Goal: Information Seeking & Learning: Check status

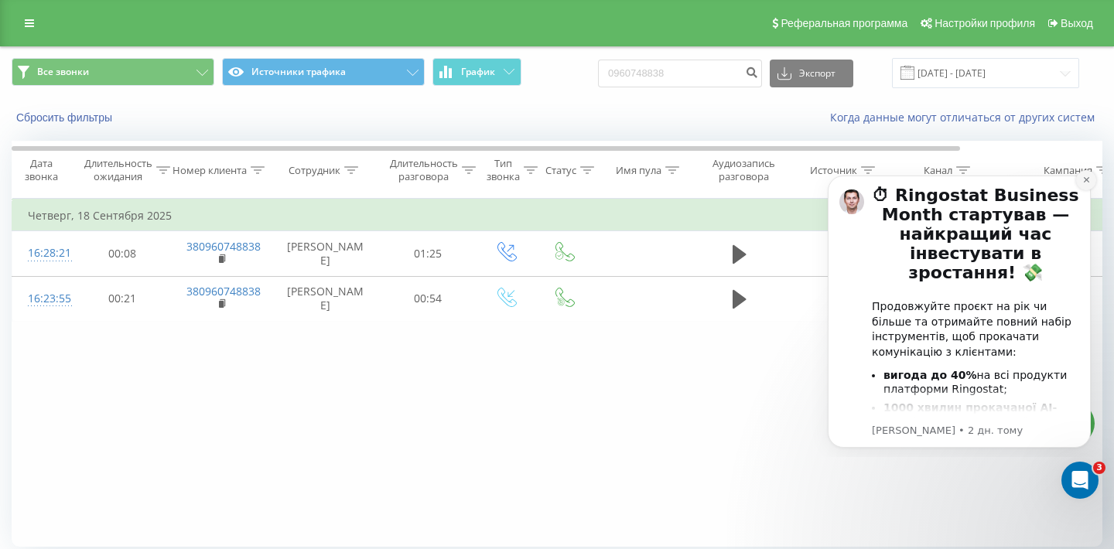
click at [1085, 180] on icon "Dismiss notification" at bounding box center [1085, 179] width 5 height 5
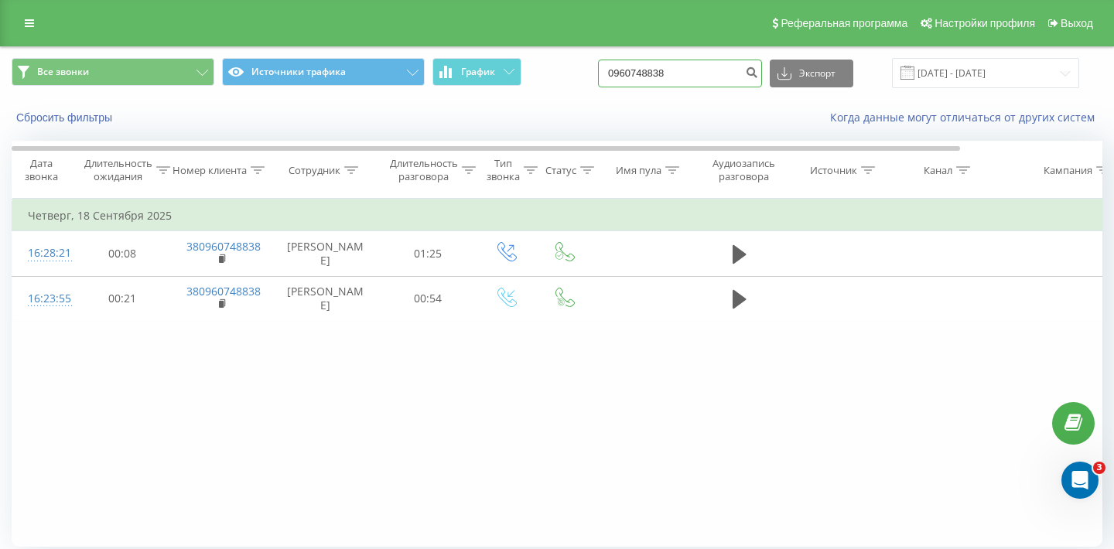
click at [705, 68] on input "0960748838" at bounding box center [680, 74] width 164 height 28
drag, startPoint x: 721, startPoint y: 73, endPoint x: 524, endPoint y: 69, distance: 196.5
click at [524, 69] on div "Все звонки Источники трафика График 0960748838 Экспорт .csv .xls .xlsx 18.09.20…" at bounding box center [557, 73] width 1091 height 30
paste input "[PHONE_NUMBER]"
type input "[PHONE_NUMBER]"
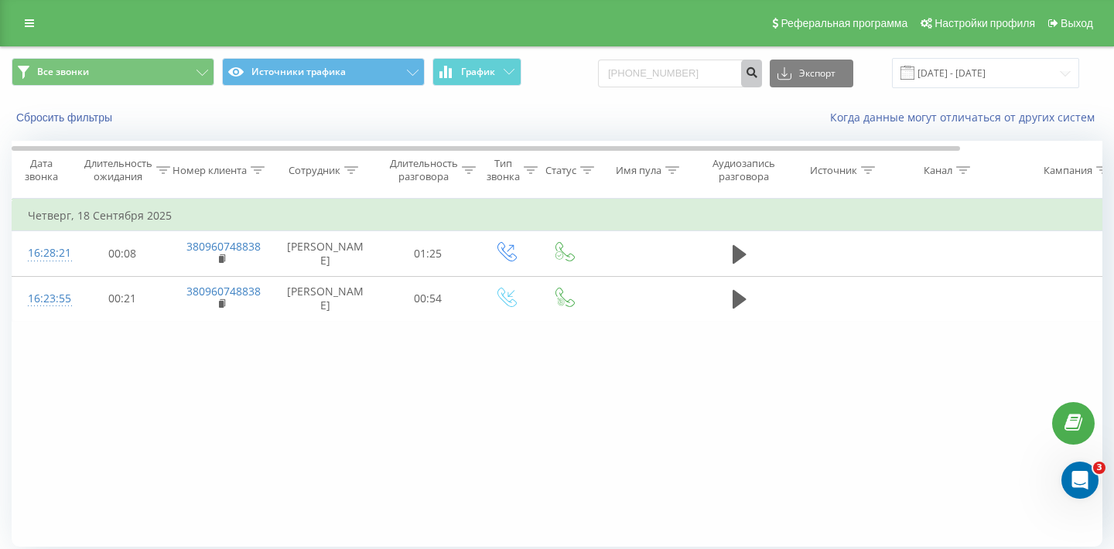
click at [758, 75] on icon "submit" at bounding box center [751, 70] width 13 height 9
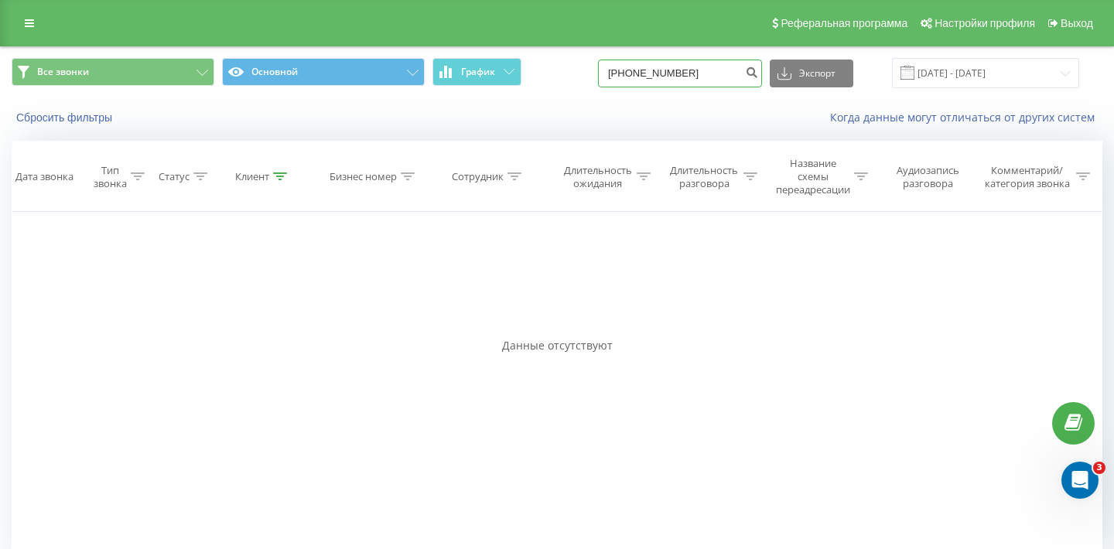
click at [733, 73] on input "+380(95)300-27-77" at bounding box center [680, 74] width 164 height 28
click at [712, 71] on input "+380(95)300-27-77" at bounding box center [680, 74] width 164 height 28
click at [719, 71] on input "+380(95)30027-77" at bounding box center [680, 74] width 164 height 28
click at [686, 74] on input "+380(95)3002777" at bounding box center [680, 74] width 164 height 28
type input "+380(95)3002777"
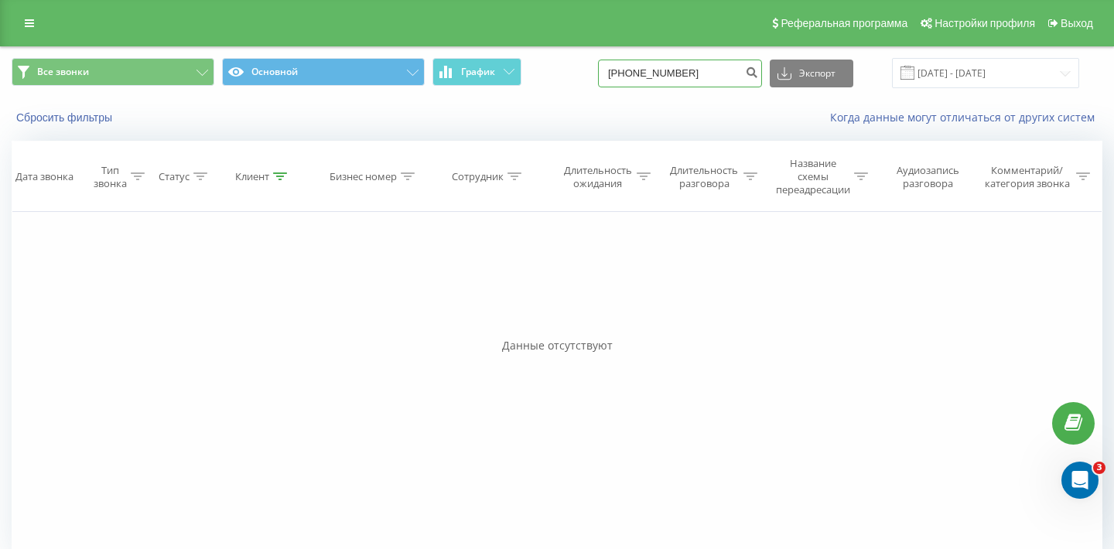
click at [684, 67] on input "[PHONE_NUMBER]" at bounding box center [680, 74] width 164 height 28
click at [676, 72] on input "+380(953002777" at bounding box center [680, 74] width 164 height 28
click at [665, 69] on input "+380953002777" at bounding box center [680, 74] width 164 height 28
type input "0953002777"
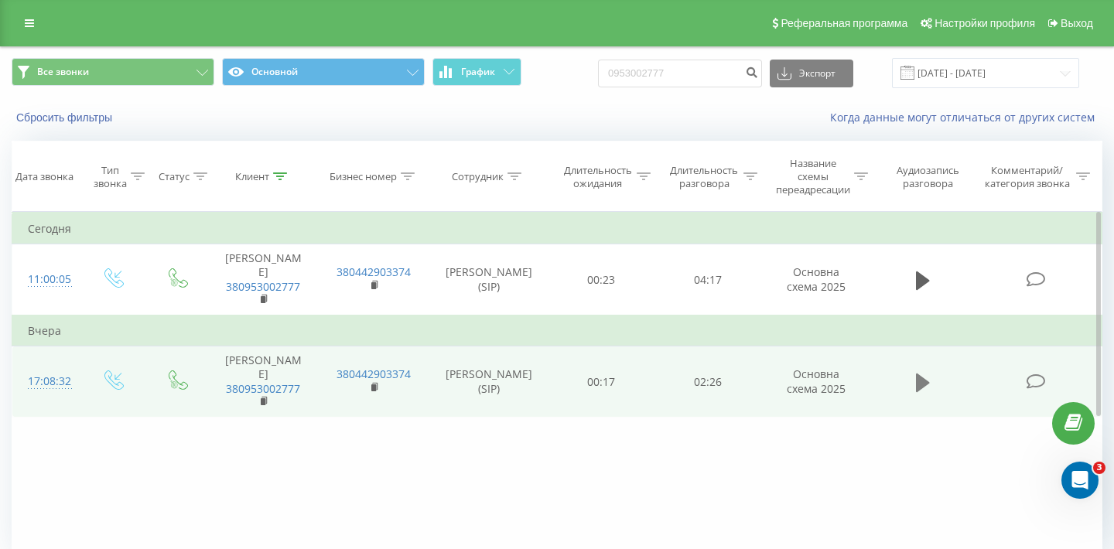
click at [919, 384] on icon at bounding box center [923, 382] width 14 height 19
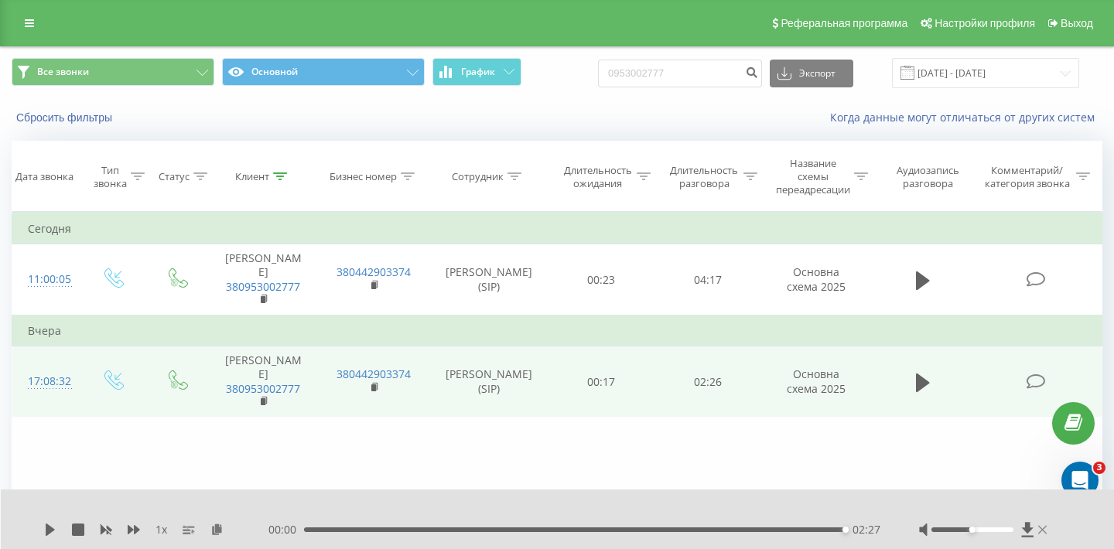
click at [1042, 528] on icon at bounding box center [1042, 529] width 9 height 9
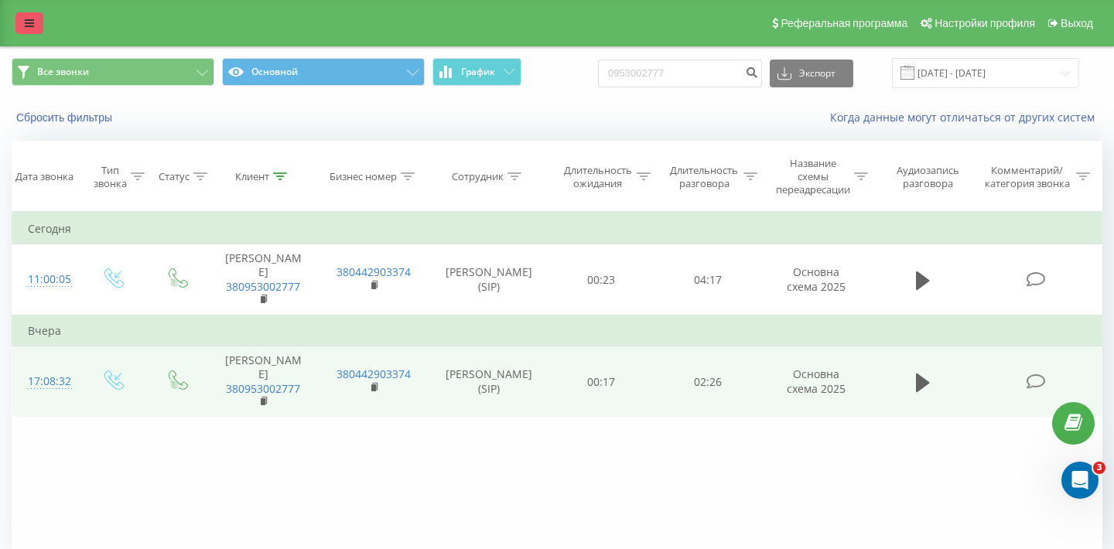
click at [25, 28] on icon at bounding box center [29, 23] width 9 height 11
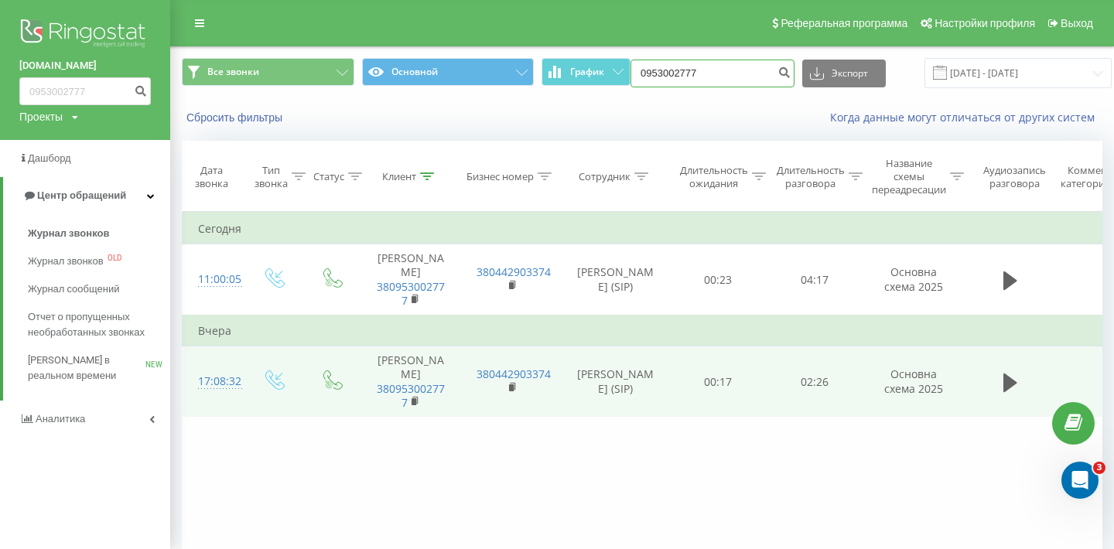
click at [712, 76] on input "0953002777" at bounding box center [712, 74] width 164 height 28
paste input "+380 63 546 173"
click at [711, 72] on input "+380 63 546 1737" at bounding box center [712, 74] width 164 height 28
click at [712, 69] on input "+380 63 546 1737" at bounding box center [712, 74] width 164 height 28
type input "0635461737"
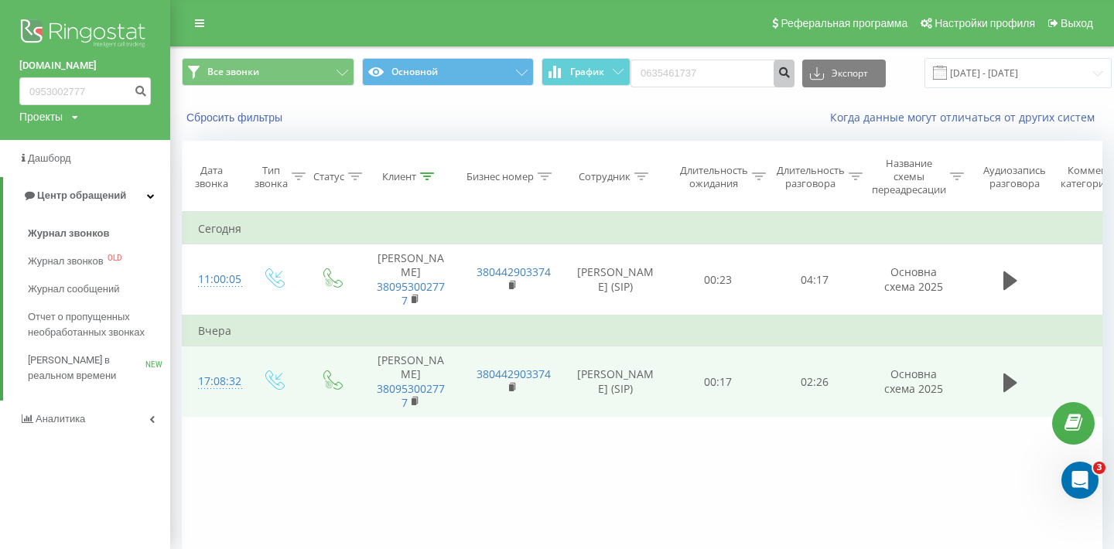
click at [777, 70] on icon "submit" at bounding box center [783, 70] width 13 height 9
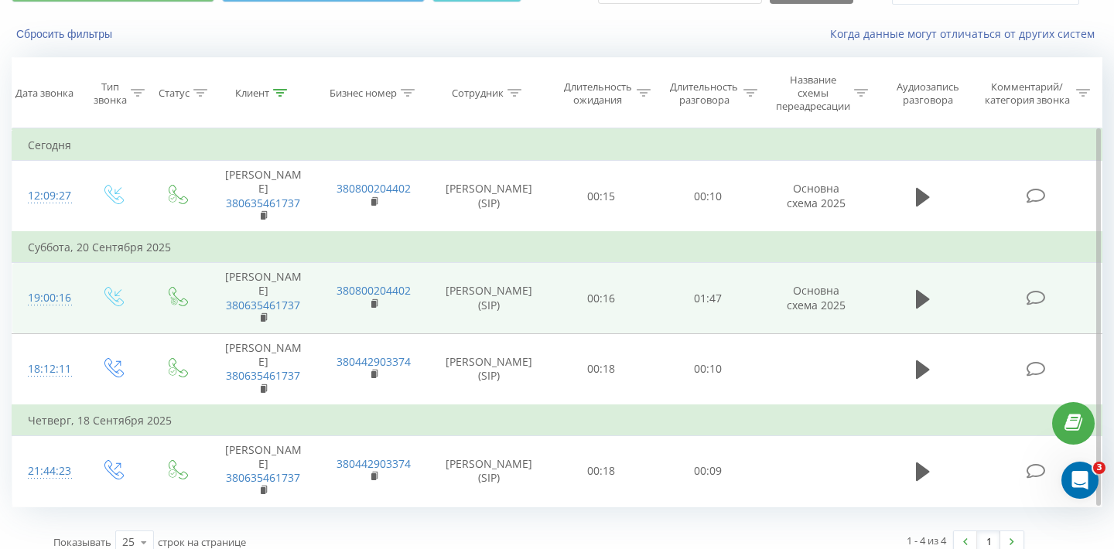
scroll to position [100, 0]
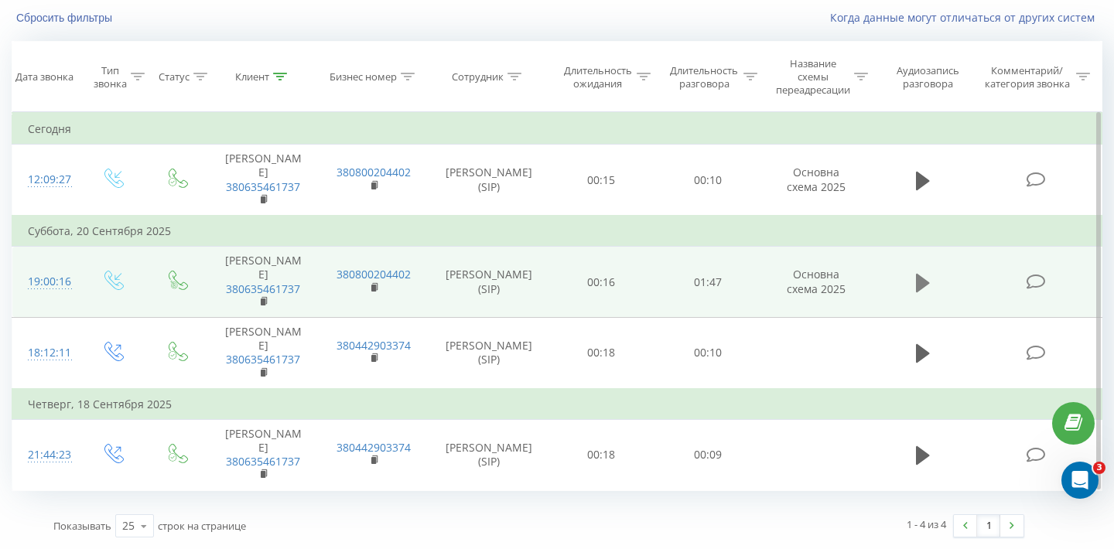
click at [916, 283] on icon at bounding box center [923, 283] width 14 height 22
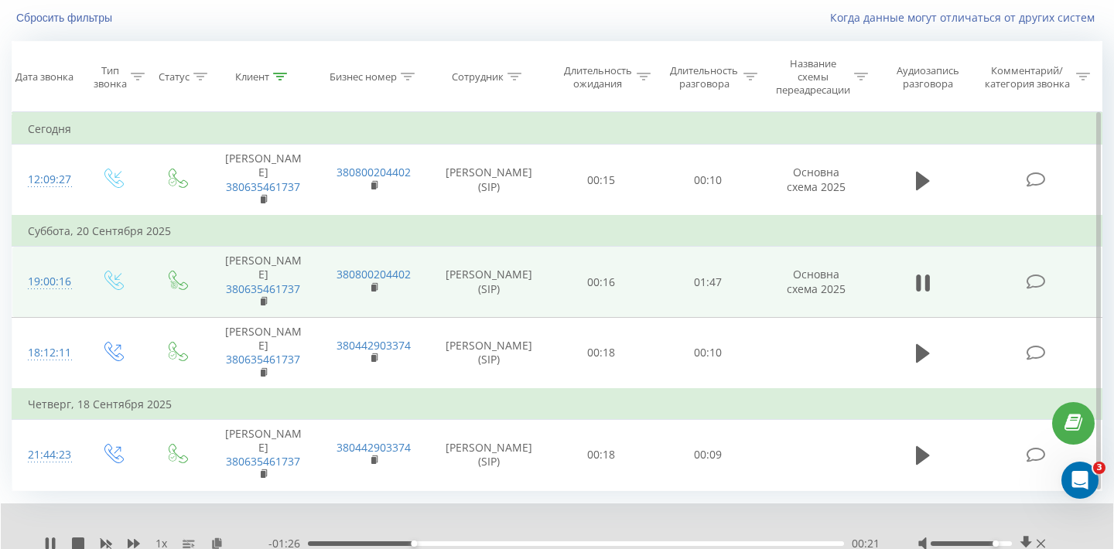
drag, startPoint x: 973, startPoint y: 542, endPoint x: 998, endPoint y: 540, distance: 24.9
click at [998, 540] on div at bounding box center [983, 543] width 131 height 15
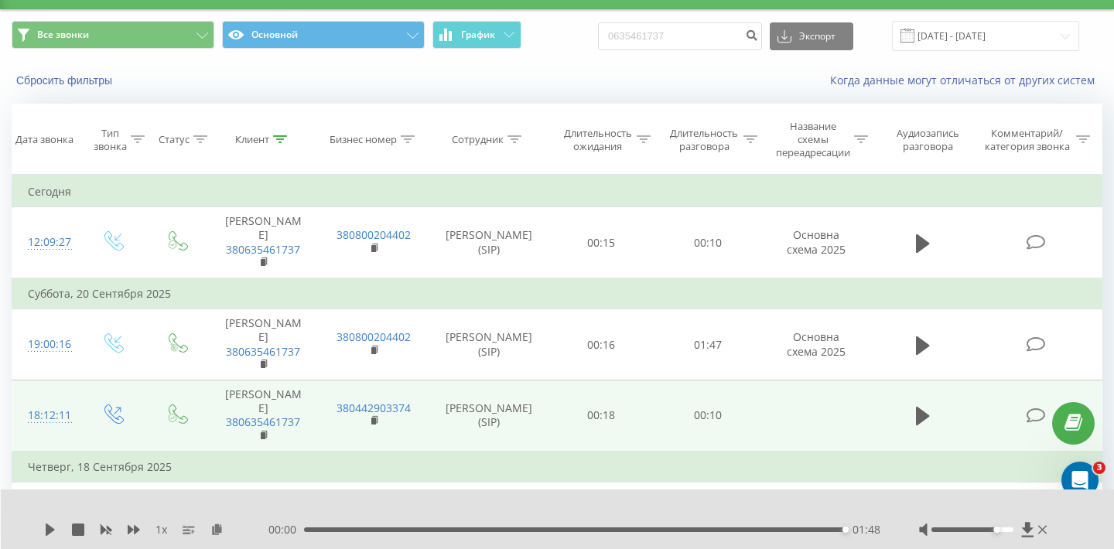
scroll to position [0, 0]
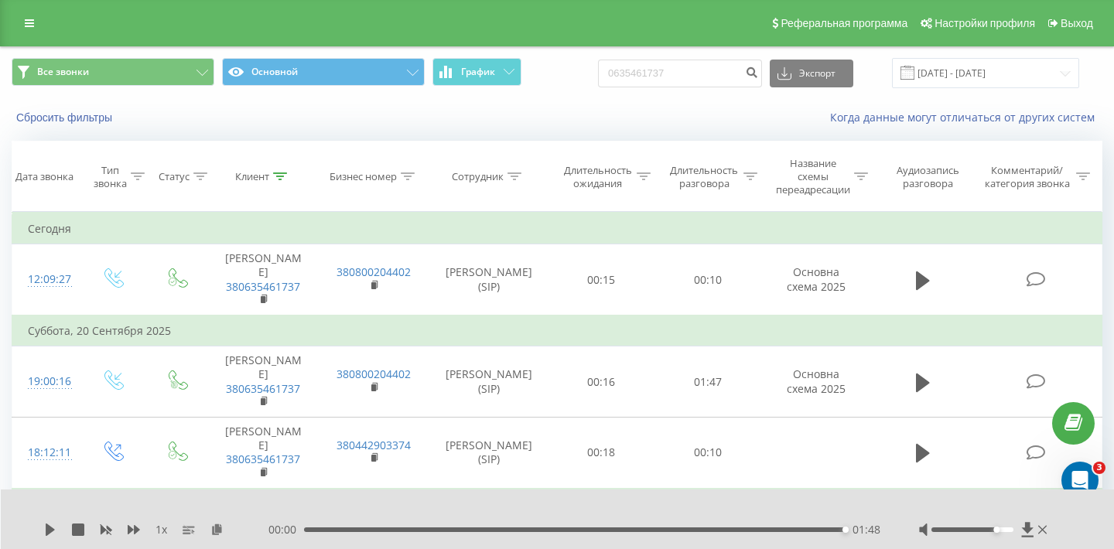
click at [460, 116] on div "Когда данные могут отличаться от других систем" at bounding box center [765, 117] width 695 height 15
